Goal: Transaction & Acquisition: Purchase product/service

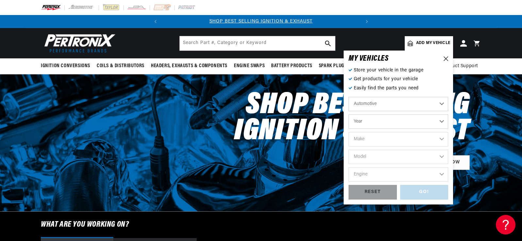
click at [375, 123] on select "Year 2026 2025 2024 2023 2022 2021 2020 2019 2018 2017 2016 2015 2014 2013 2012…" at bounding box center [399, 122] width 100 height 14
select select "1966"
click at [349, 115] on select "Year 2026 2025 2024 2023 2022 2021 2020 2019 2018 2017 2016 2015 2014 2013 2012…" at bounding box center [399, 122] width 100 height 14
select select "1966"
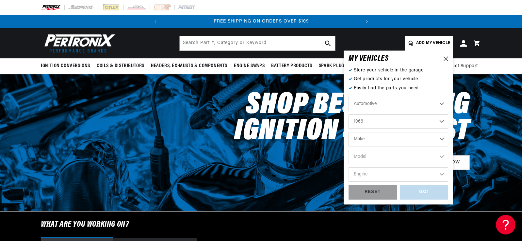
click at [370, 141] on select "Make Alfa Romeo American Motors Aston Martin Austin Austin Healey Avanti Bentle…" at bounding box center [399, 139] width 100 height 14
select select "Ford"
click at [349, 132] on select "Make Alfa Romeo American Motors Aston Martin Austin Austin Healey Avanti Bentle…" at bounding box center [399, 139] width 100 height 14
select select "Ford"
click at [365, 155] on select "Model Bronco Club Wagon Country Sedan Country Squire Custom Custom 500 Econolin…" at bounding box center [399, 157] width 100 height 14
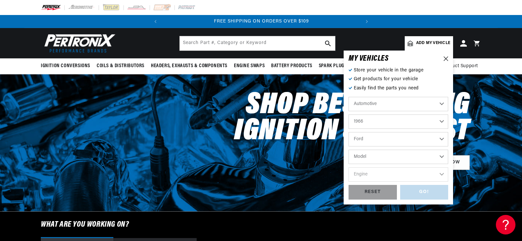
select select "Mustang"
click at [349, 150] on select "Model Bronco Club Wagon Country Sedan Country Squire Custom Custom 500 Econolin…" at bounding box center [399, 157] width 100 height 14
select select "Mustang"
click at [369, 176] on select "Engine 4.1L 4.3L 170cid / 2.8L 200cid / 3.3L 289cid / 4.7L 302cid / 5.0L 351W 3…" at bounding box center [399, 175] width 100 height 14
select select "200cid-3.3L"
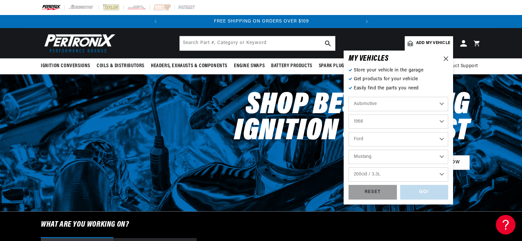
click at [349, 168] on select "Engine 4.1L 4.3L 170cid / 2.8L 200cid / 3.3L 289cid / 4.7L 302cid / 5.0L 351W 3…" at bounding box center [399, 175] width 100 height 14
select select "200cid-3.3L"
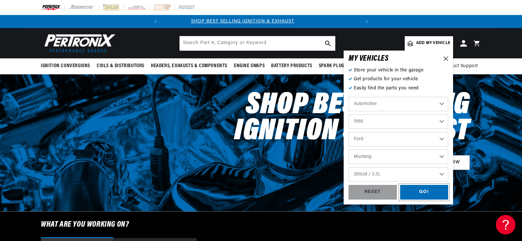
drag, startPoint x: 418, startPoint y: 191, endPoint x: 377, endPoint y: 182, distance: 41.5
click at [414, 190] on div "GO!" at bounding box center [424, 192] width 48 height 15
select select "1966"
select select "Ford"
select select "Mustang"
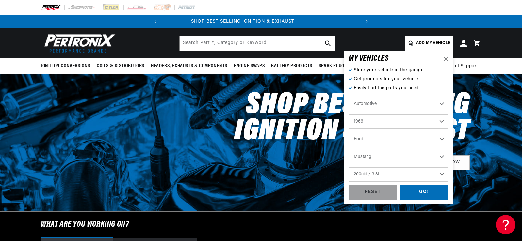
select select "200cid-3.3L"
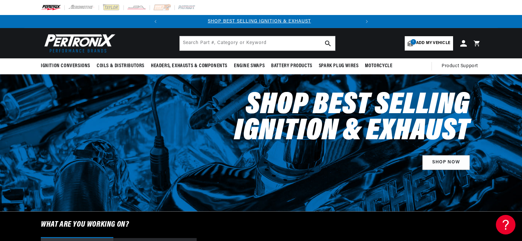
scroll to position [0, 0]
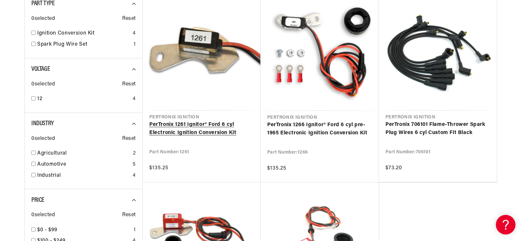
click at [187, 130] on link "PerTronix 1261 Ignitor® Ford 6 cyl Electronic Ignition Conversion Kit" at bounding box center [201, 129] width 105 height 17
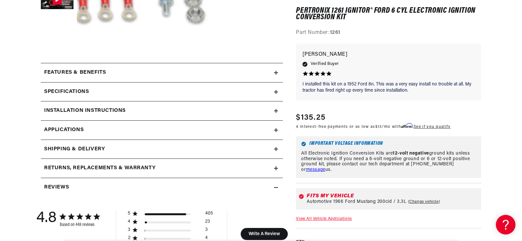
scroll to position [261, 0]
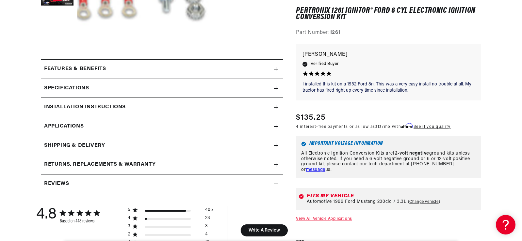
click at [276, 89] on icon at bounding box center [276, 89] width 0 height 4
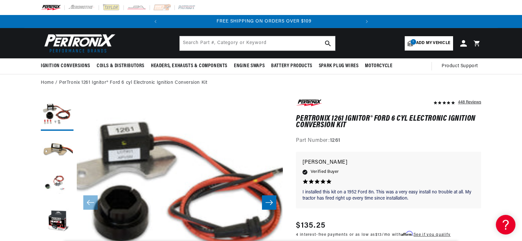
scroll to position [0, 198]
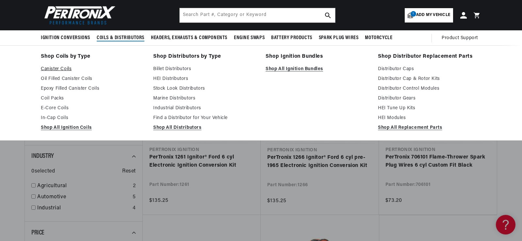
click at [59, 67] on link "Canister Coils" at bounding box center [92, 69] width 103 height 8
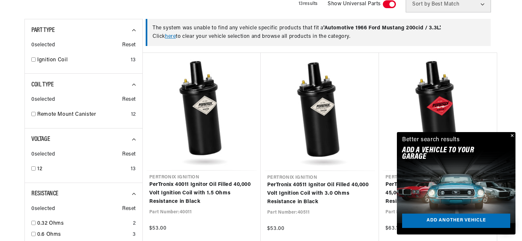
scroll to position [261, 0]
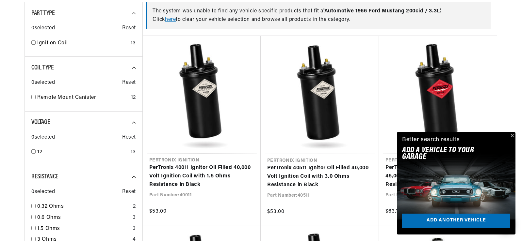
drag, startPoint x: 510, startPoint y: 134, endPoint x: 488, endPoint y: 157, distance: 31.9
click at [511, 133] on button "Close" at bounding box center [512, 136] width 8 height 8
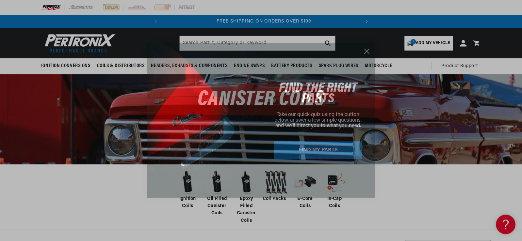
scroll to position [0, 198]
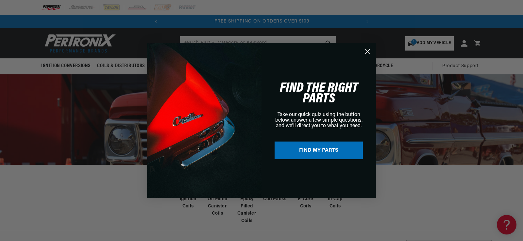
click at [370, 49] on icon "Close dialog" at bounding box center [367, 51] width 5 height 5
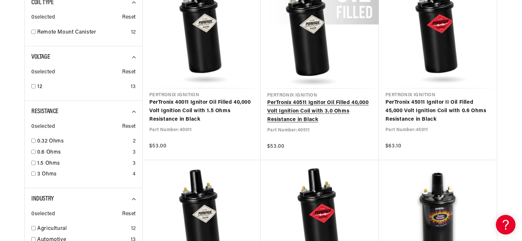
scroll to position [0, 72]
